Goal: Navigation & Orientation: Find specific page/section

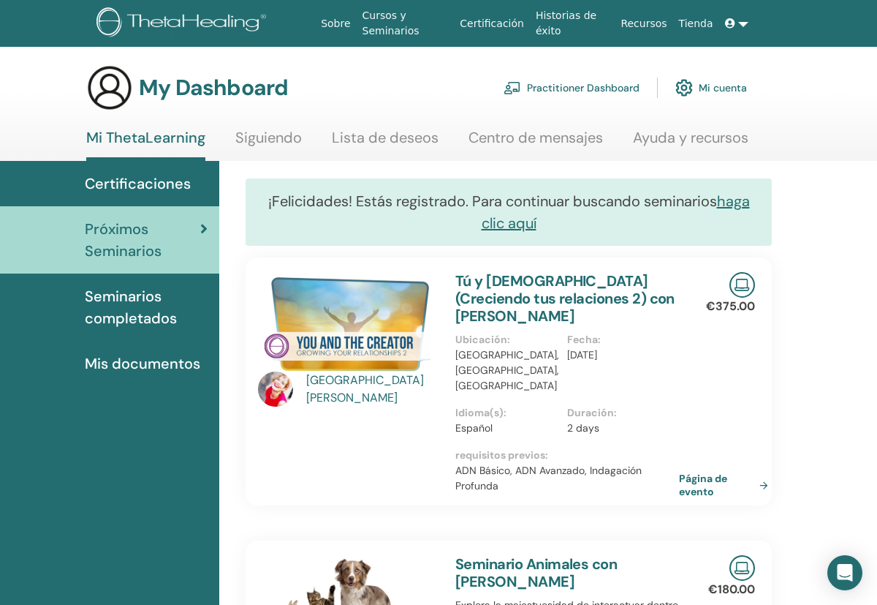
click at [352, 144] on link "Lista de deseos" at bounding box center [385, 143] width 107 height 29
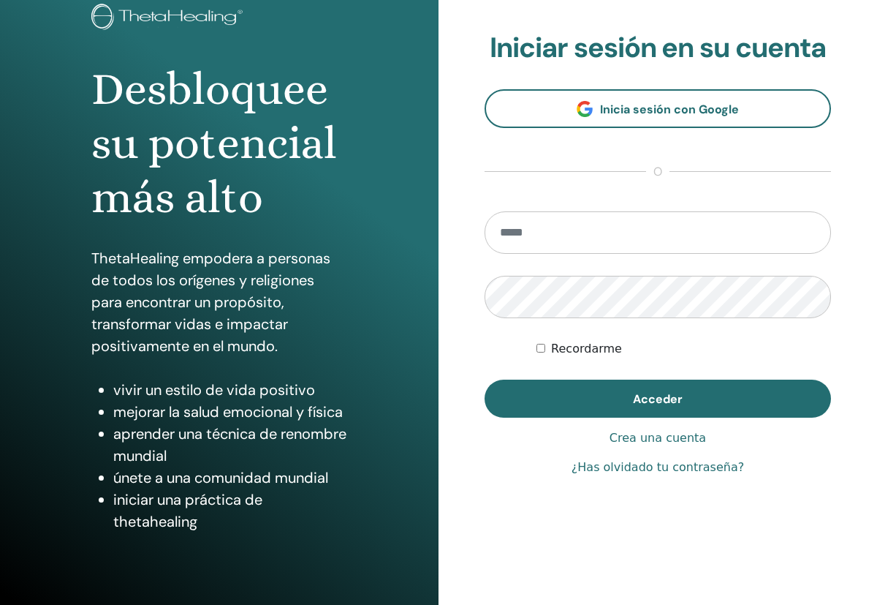
scroll to position [96, 0]
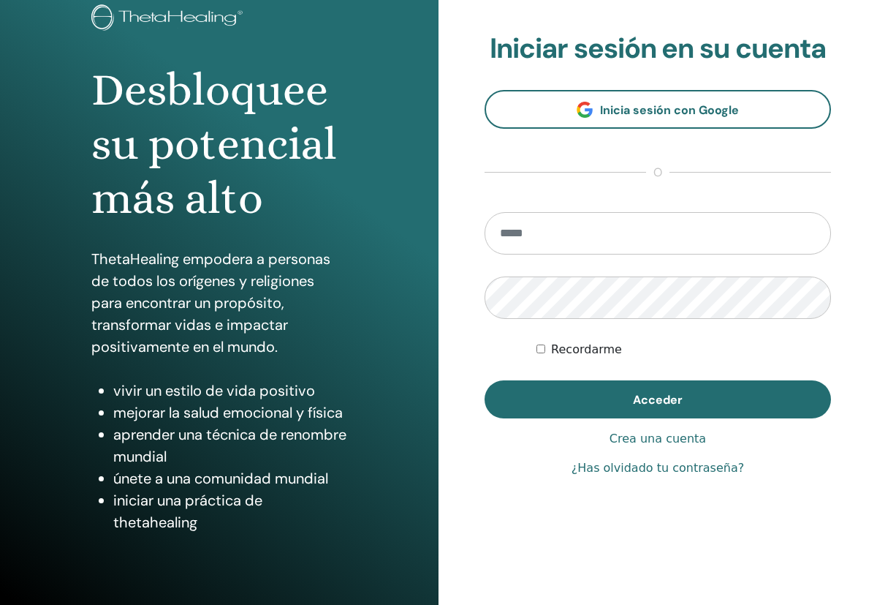
click at [621, 219] on input "email" at bounding box center [658, 233] width 346 height 42
click at [810, 234] on input "email" at bounding box center [658, 233] width 346 height 42
type input "**********"
click at [658, 398] on button "Acceder" at bounding box center [658, 399] width 346 height 38
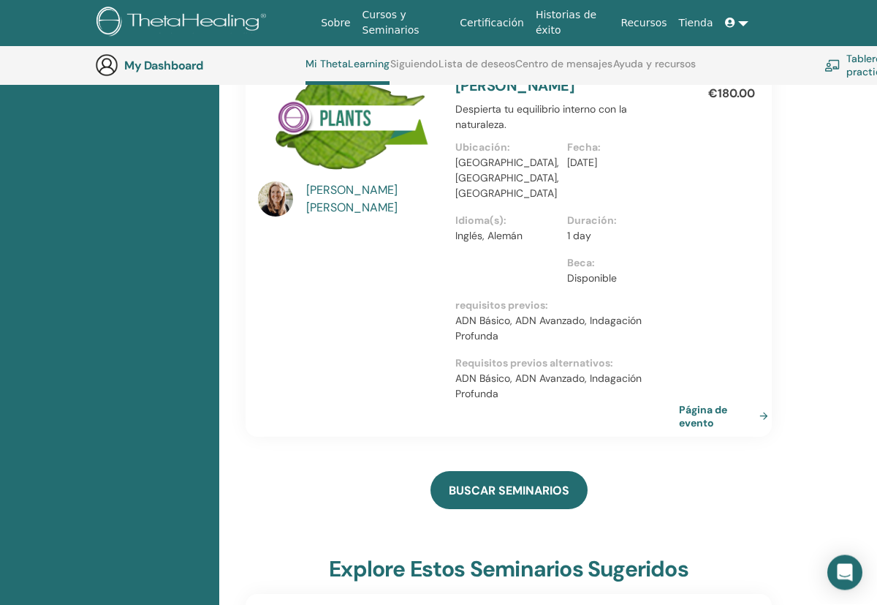
scroll to position [1666, 0]
